Goal: Task Accomplishment & Management: Manage account settings

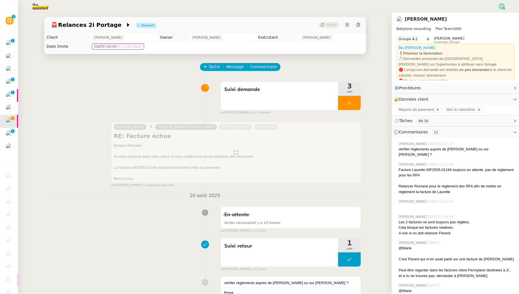
scroll to position [10, 0]
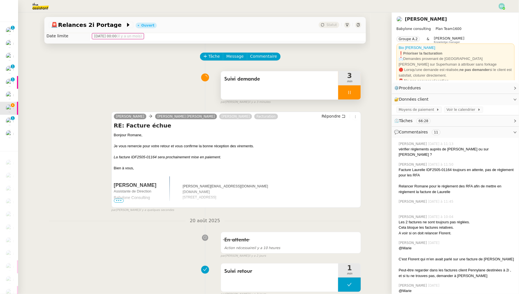
click at [354, 89] on div at bounding box center [349, 92] width 23 height 14
click at [354, 89] on button at bounding box center [354, 92] width 11 height 14
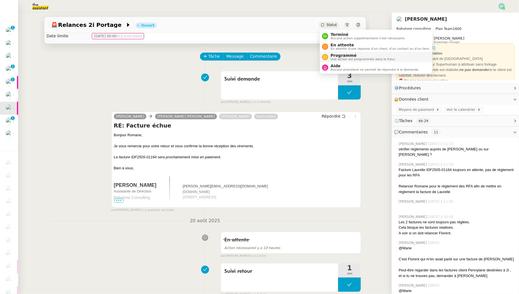
click at [333, 59] on span "Une action est programmée dans le futur." at bounding box center [362, 59] width 65 height 3
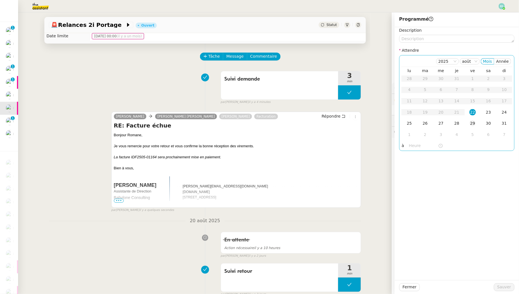
click at [472, 125] on div "29" at bounding box center [472, 123] width 6 height 6
click at [436, 40] on textarea at bounding box center [456, 39] width 115 height 8
type textarea "v"
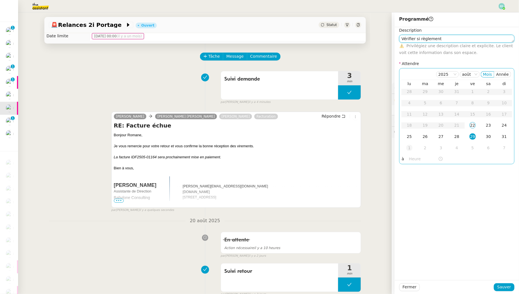
type textarea "Vérifier si règlement"
click at [410, 145] on div "1" at bounding box center [409, 148] width 6 height 6
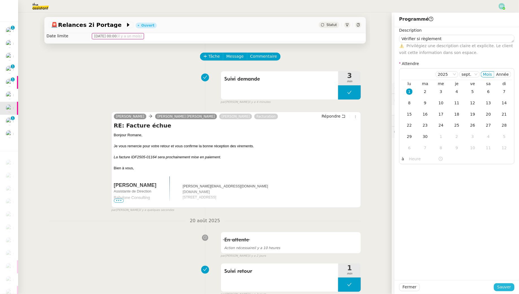
click at [508, 285] on span "Sauver" at bounding box center [504, 286] width 14 height 6
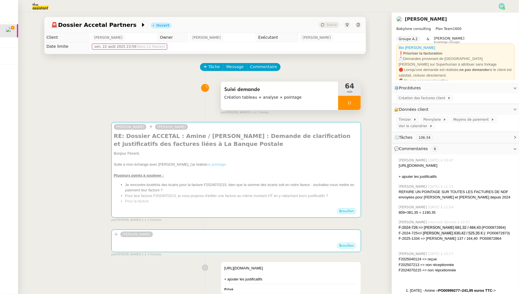
click at [349, 104] on icon at bounding box center [349, 103] width 5 height 5
click at [343, 103] on icon at bounding box center [344, 102] width 2 height 3
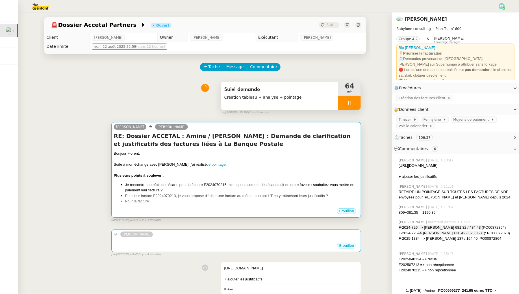
click at [316, 145] on h4 "RE: Dossier ACCETAL : Amine / Tuan : Demande de clarification et justificatifs …" at bounding box center [236, 140] width 245 height 16
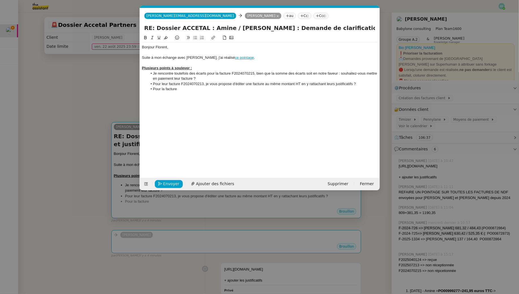
scroll to position [0, 12]
drag, startPoint x: 217, startPoint y: 78, endPoint x: 144, endPoint y: 74, distance: 72.7
click at [144, 74] on ul "Je rencontre toutefois des écarts pour la facture F2024070215, bien que la somm…" at bounding box center [259, 81] width 235 height 21
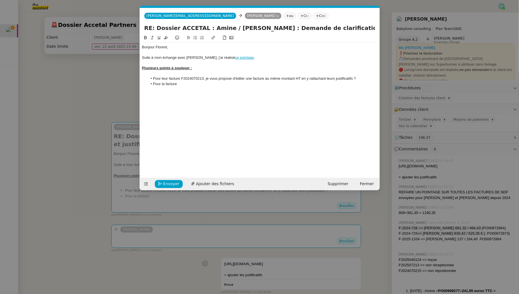
click at [186, 84] on li "Pour la facture" at bounding box center [262, 83] width 230 height 5
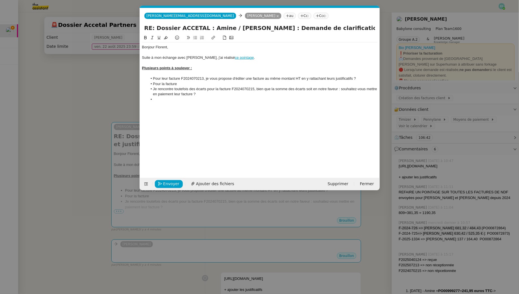
click at [184, 88] on li "Je rencontre toutefois des écarts pour la facture F2024070215, bien que la somm…" at bounding box center [262, 91] width 230 height 10
click at [214, 95] on li "Je rencontre des écarts pour la facture F2024070215, bien que la somme des écar…" at bounding box center [262, 91] width 230 height 10
click at [240, 89] on li "Je rencontre des écarts pour la facture F2024070215, bien que la somme des écar…" at bounding box center [262, 91] width 230 height 10
click at [285, 89] on li "Je rencontre des écarts pour la facture F2024070215 correspondant aux factures …" at bounding box center [262, 91] width 230 height 10
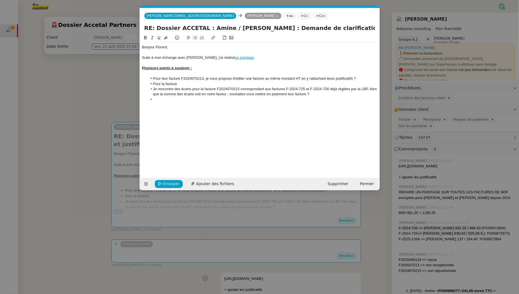
click at [183, 100] on li at bounding box center [262, 99] width 230 height 5
click at [189, 85] on li "Pour la facture" at bounding box center [262, 83] width 230 height 5
drag, startPoint x: 186, startPoint y: 84, endPoint x: 139, endPoint y: 82, distance: 47.8
click at [139, 82] on nz-modal-container "Service TA - VOYAGE - PROPOSITION GLOBALE A utiliser dans le cadre de propositi…" at bounding box center [259, 147] width 519 height 294
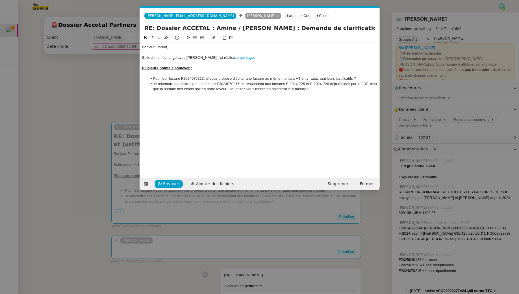
click at [174, 73] on div at bounding box center [259, 73] width 235 height 5
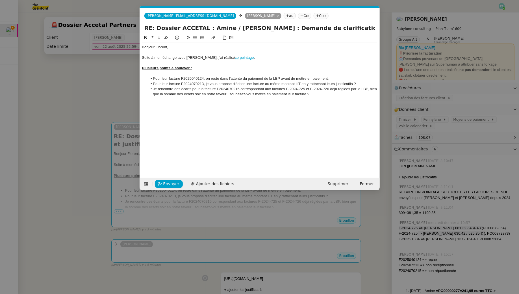
click at [324, 95] on li "Je rencontre des écarts pour la facture F2024070215 correspondant aux factures …" at bounding box center [262, 91] width 230 height 10
click at [197, 63] on div at bounding box center [259, 62] width 235 height 5
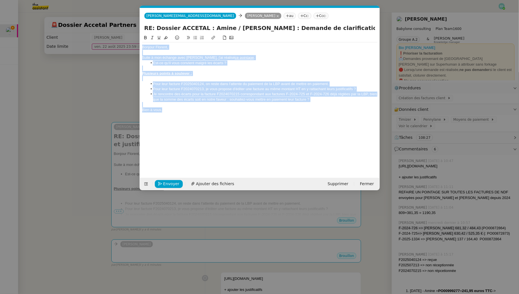
drag, startPoint x: 151, startPoint y: 88, endPoint x: 112, endPoint y: 25, distance: 74.8
click at [112, 25] on nz-modal-container "Service TA - VOYAGE - PROPOSITION GLOBALE A utiliser dans le cadre de propositi…" at bounding box center [259, 147] width 519 height 294
copy div "Bonjour Florent, Suite à mon échange avec Jimmy, j'ai réalisé ce pointage . Est…"
click at [216, 62] on li "Est-ce qu'il vous convient malgré les écarts ?" at bounding box center [262, 62] width 230 height 5
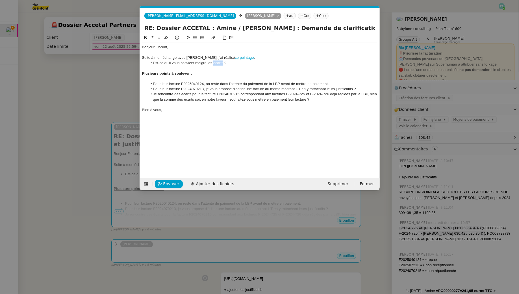
click at [216, 62] on li "Est-ce qu'il vous convient malgré les écarts ?" at bounding box center [262, 62] width 230 height 5
click at [142, 62] on div "Est-ce qu’il vous convient malgré les écarts constatés ?" at bounding box center [259, 62] width 235 height 5
click at [152, 74] on u "Plusieurs points à soulever :" at bounding box center [167, 73] width 50 height 4
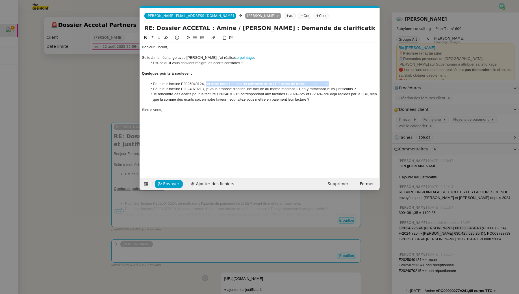
drag, startPoint x: 205, startPoint y: 82, endPoint x: 346, endPoint y: 82, distance: 140.9
click at [346, 82] on li "Pour leur facture F2025040124, on reste dans l'attente du paiement de la LBP av…" at bounding box center [262, 83] width 230 height 5
drag, startPoint x: 206, startPoint y: 89, endPoint x: 366, endPoint y: 89, distance: 160.4
click at [366, 89] on li "Pour leur facture F2024070213, je vous propose d'éditer une facture au même mon…" at bounding box center [262, 88] width 230 height 5
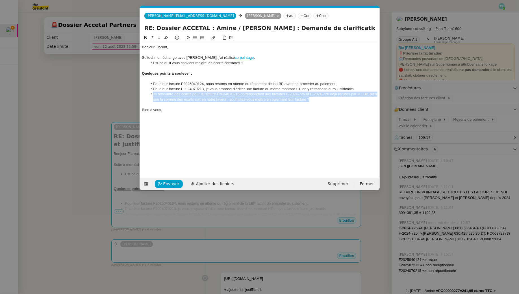
drag, startPoint x: 318, startPoint y: 101, endPoint x: 150, endPoint y: 94, distance: 168.1
click at [150, 94] on li "Je rencontre des écarts pour la facture F2024070215 correspondant aux factures …" at bounding box center [262, 96] width 230 height 10
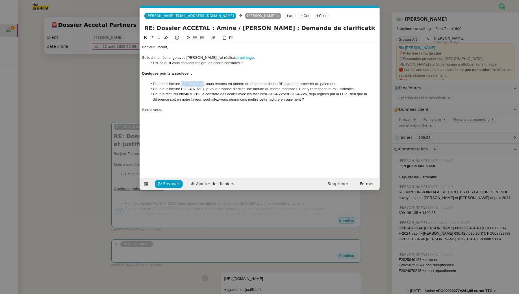
drag, startPoint x: 204, startPoint y: 83, endPoint x: 181, endPoint y: 83, distance: 22.6
click at [181, 83] on li "Pour leur facture F2025040124, nous restons en attente du règlement de la LBP a…" at bounding box center [262, 83] width 230 height 5
click at [145, 38] on icon at bounding box center [145, 38] width 4 height 4
drag, startPoint x: 204, startPoint y: 90, endPoint x: 182, endPoint y: 88, distance: 22.4
click at [182, 88] on li "Pour leur facture F2024070213, je vous propose d’éditer une facture du même mon…" at bounding box center [262, 88] width 230 height 5
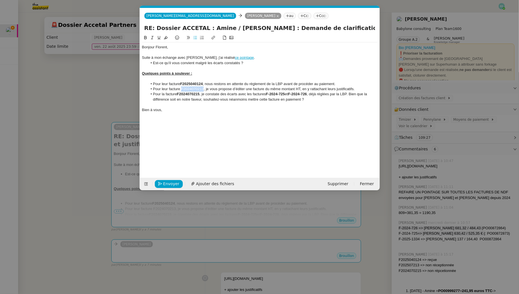
click at [146, 36] on icon at bounding box center [145, 38] width 4 height 4
click at [175, 108] on div "Bien à vous," at bounding box center [259, 109] width 235 height 5
click at [235, 56] on link "ce pointage" at bounding box center [244, 57] width 19 height 4
click at [213, 67] on link "https://docs.google.com/spreadsheets/d/131eiJqO-drhlG6Rma7PBTXYrTpT9VWd_rYo9uci…" at bounding box center [211, 67] width 39 height 7
click at [204, 90] on li "Pour leur facture F2024070213 , je vous propose d’éditer une facture du même mo…" at bounding box center [262, 88] width 230 height 5
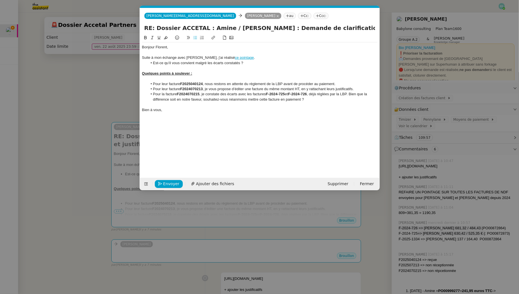
click at [332, 88] on li "Pour leur facture F2024070213 , je vous propose d’éditer une facture du même mo…" at bounding box center [262, 88] width 230 height 5
click at [355, 89] on li "Pour leur facture F2024070213 , je vous propose d’éditer une facture du même mo…" at bounding box center [262, 88] width 230 height 5
click at [176, 182] on span "Envoyer" at bounding box center [171, 183] width 16 height 6
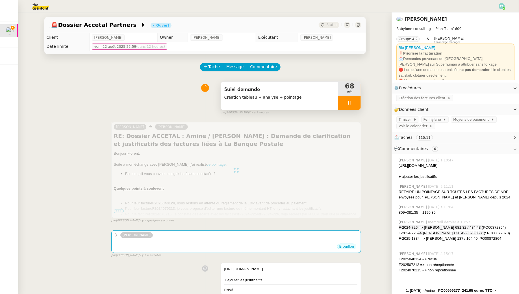
click at [352, 102] on icon at bounding box center [349, 103] width 5 height 5
click at [358, 102] on button at bounding box center [354, 103] width 11 height 14
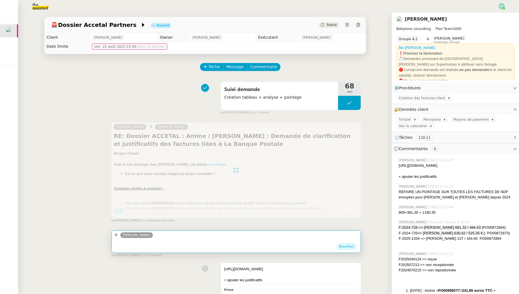
click at [236, 240] on div "•••" at bounding box center [236, 241] width 245 height 3
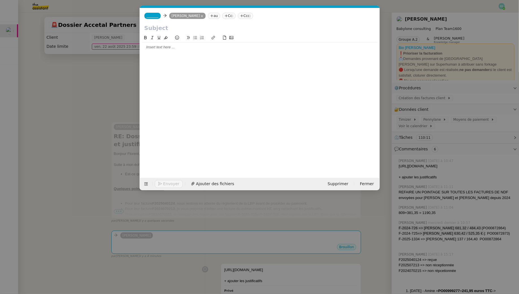
scroll to position [0, 12]
click at [333, 184] on span "Supprimer" at bounding box center [338, 183] width 21 height 6
click at [388, 169] on span "OK" at bounding box center [391, 168] width 6 height 6
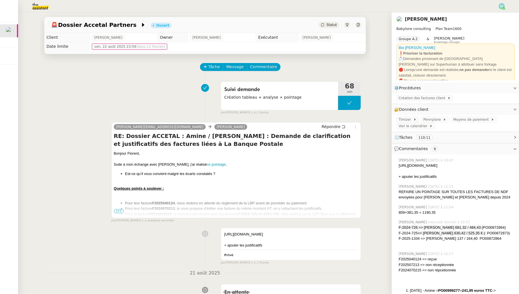
click at [119, 211] on span "•••" at bounding box center [119, 211] width 10 height 4
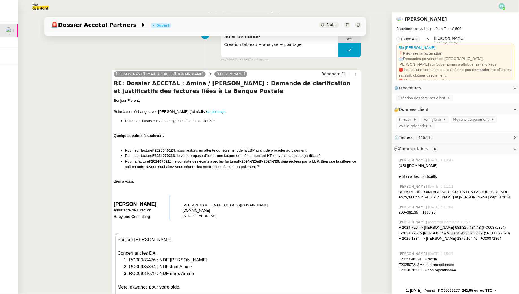
scroll to position [0, 0]
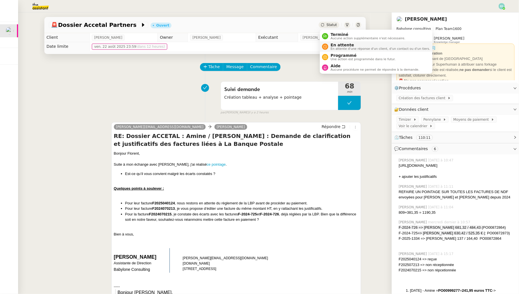
click at [328, 48] on div "En attente En attente d'une réponse d'un client, d'un contact ou d'un tiers." at bounding box center [379, 47] width 102 height 8
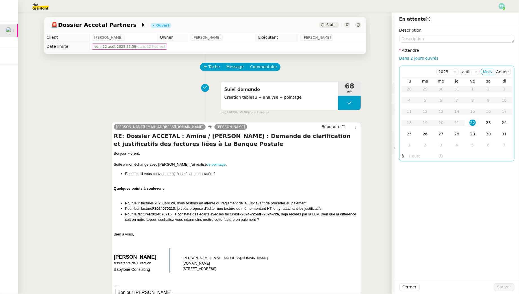
click at [469, 135] on div "29" at bounding box center [472, 134] width 6 height 6
click at [500, 286] on span "Sauver" at bounding box center [504, 286] width 14 height 6
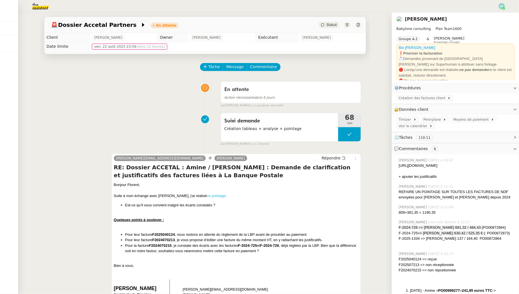
click at [207, 195] on link "ce pointage" at bounding box center [216, 195] width 19 height 4
